Goal: Task Accomplishment & Management: Use online tool/utility

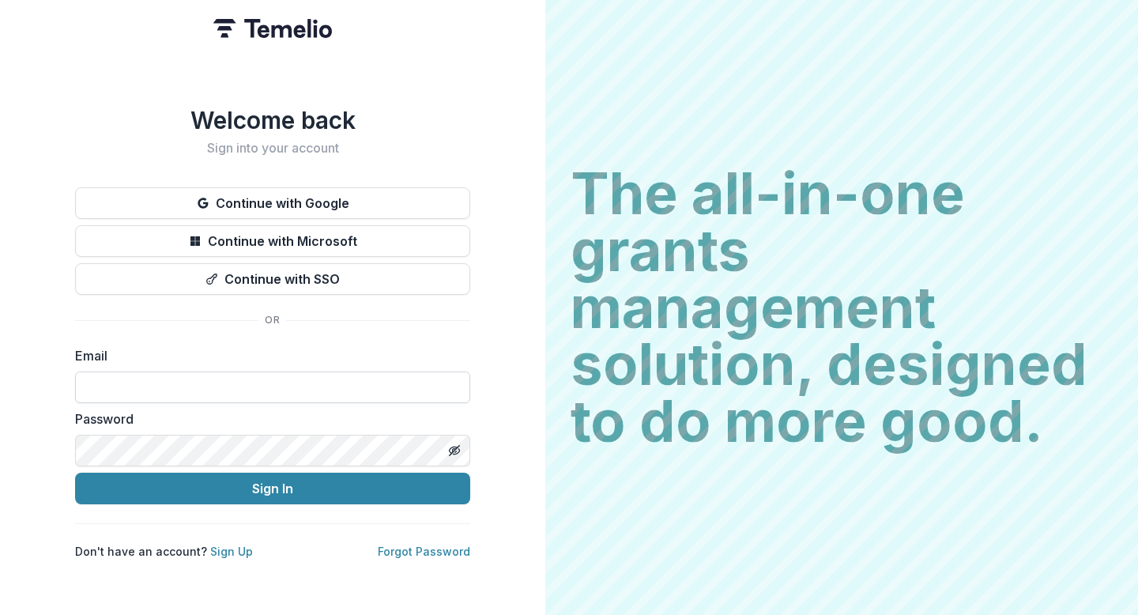
click at [97, 390] on input at bounding box center [272, 387] width 395 height 32
click at [218, 385] on input at bounding box center [272, 387] width 395 height 32
type input "**********"
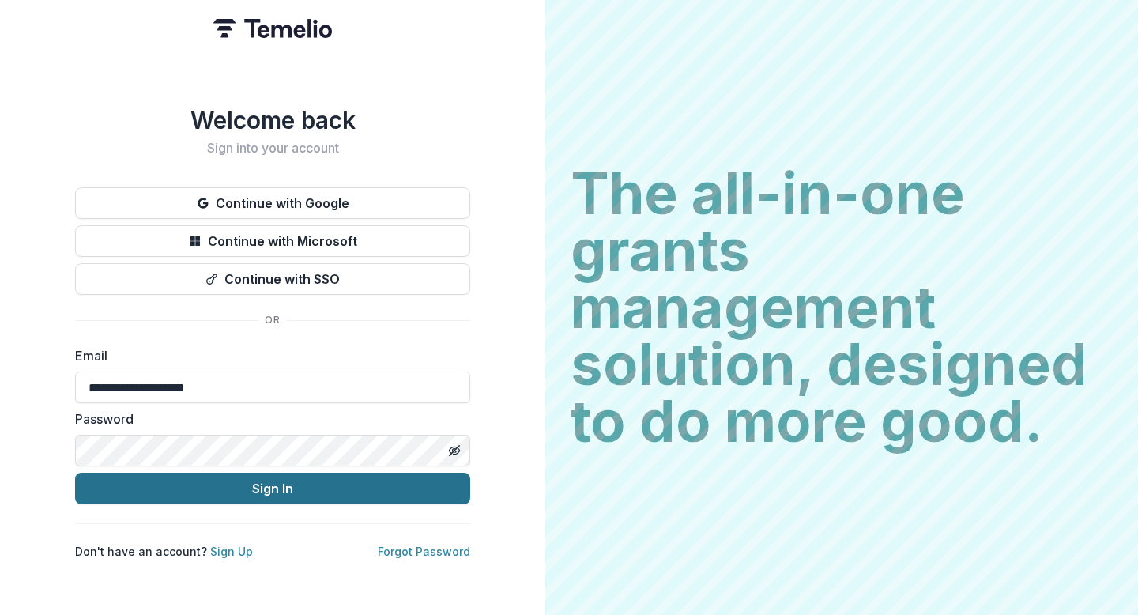
click at [302, 490] on button "Sign In" at bounding box center [272, 488] width 395 height 32
